Goal: Find specific page/section: Find specific page/section

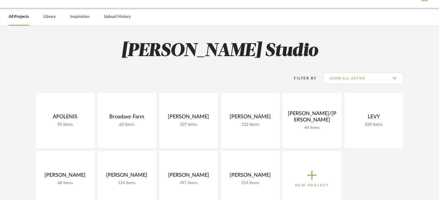
scroll to position [29, 0]
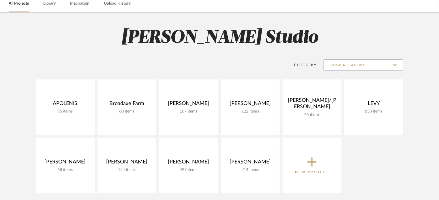
click at [335, 59] on div "Filter By Show All Active" at bounding box center [341, 65] width 123 height 14
click at [338, 65] on input "Show All Active" at bounding box center [363, 65] width 80 height 12
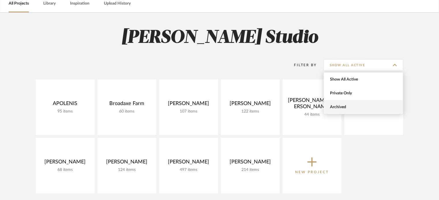
click at [342, 107] on span "Archived" at bounding box center [364, 107] width 68 height 5
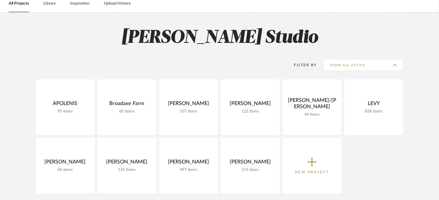
type input "Archived"
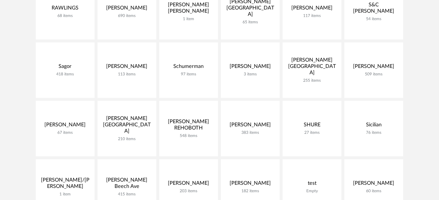
scroll to position [778, 0]
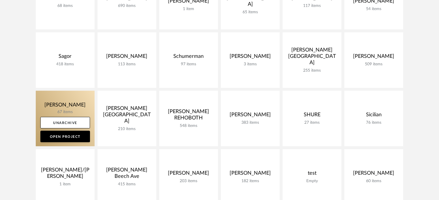
click at [44, 99] on link at bounding box center [65, 119] width 59 height 56
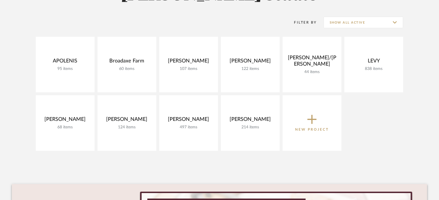
scroll to position [58, 0]
